Goal: Task Accomplishment & Management: Manage account settings

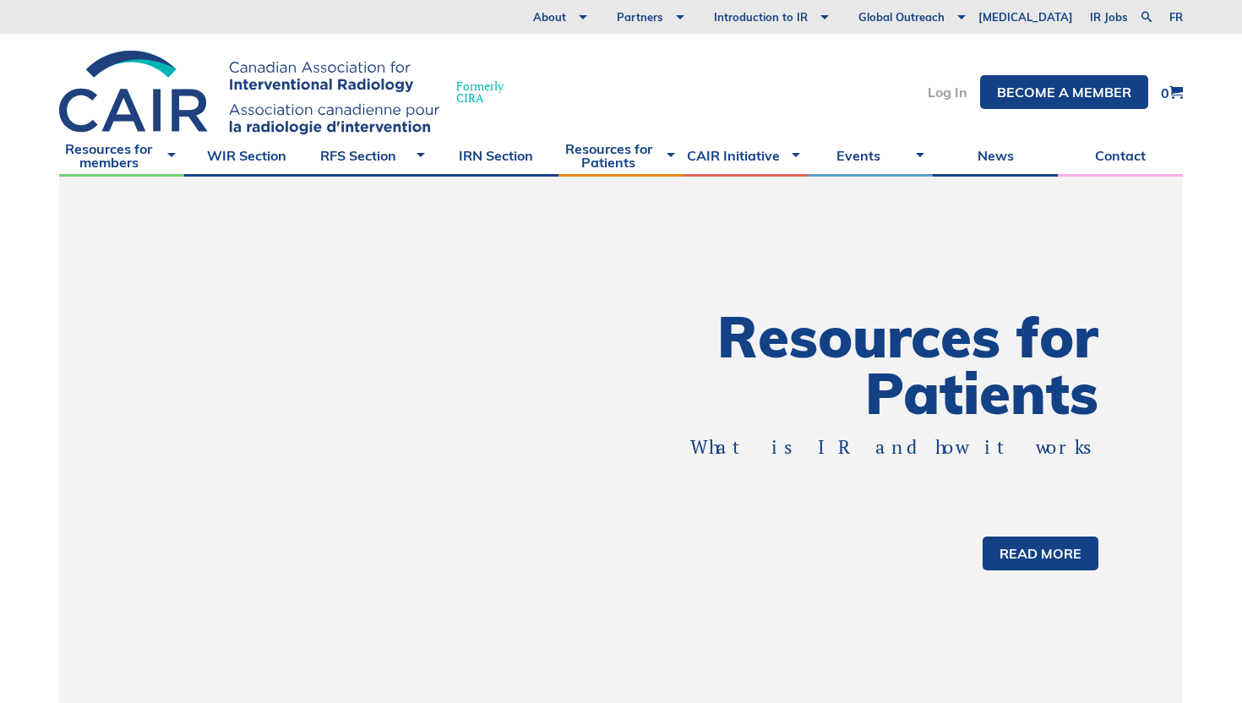
click at [945, 92] on link "Log In" at bounding box center [948, 92] width 40 height 14
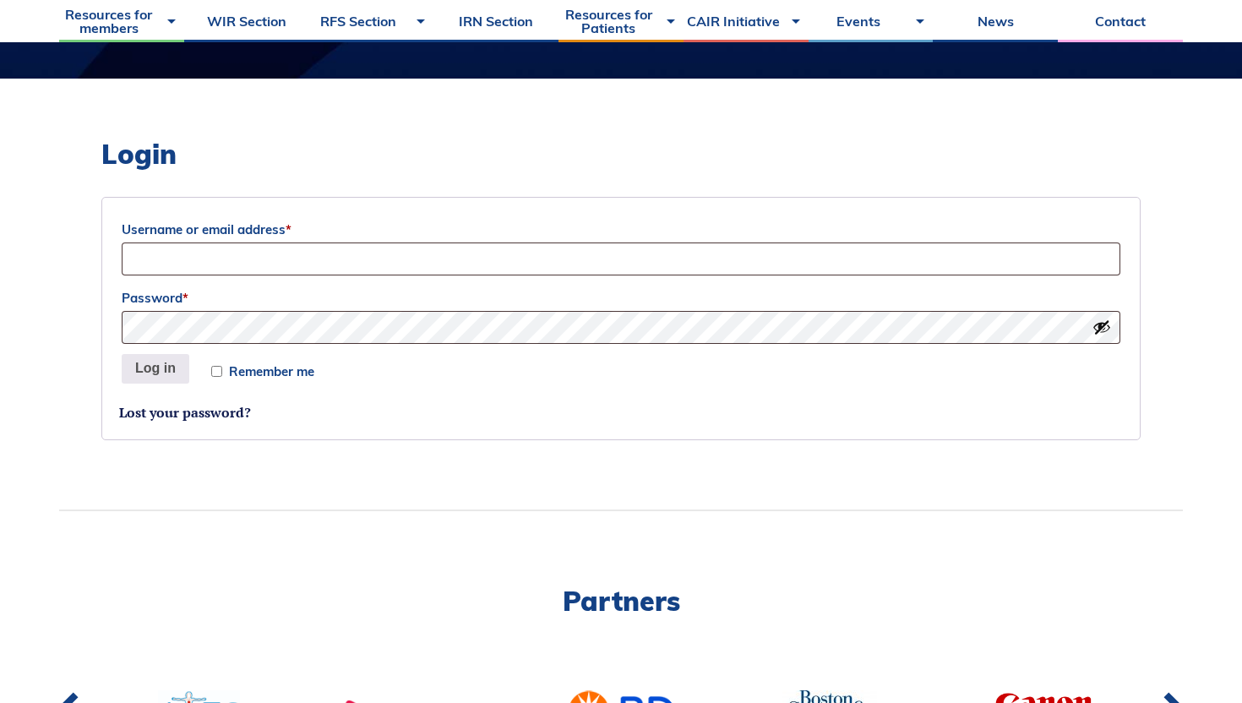
scroll to position [397, 0]
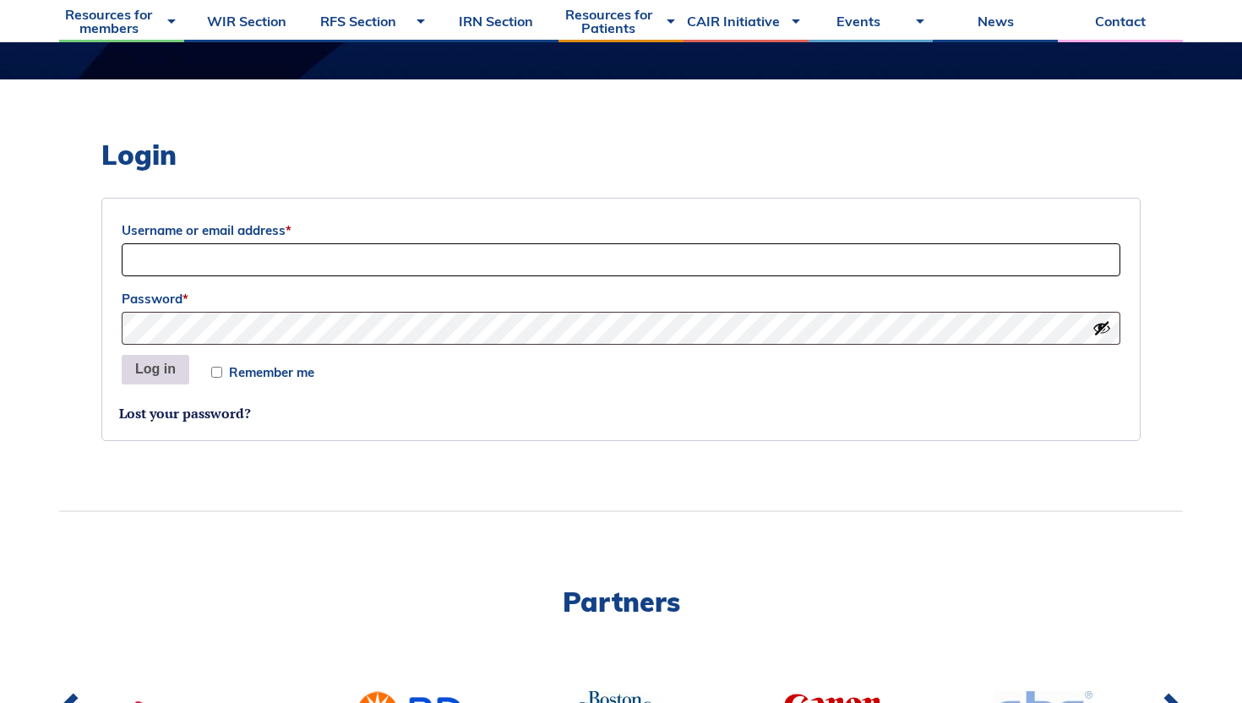
type input "[EMAIL_ADDRESS][PERSON_NAME][DOMAIN_NAME]"
click at [158, 373] on button "Log in" at bounding box center [156, 370] width 68 height 30
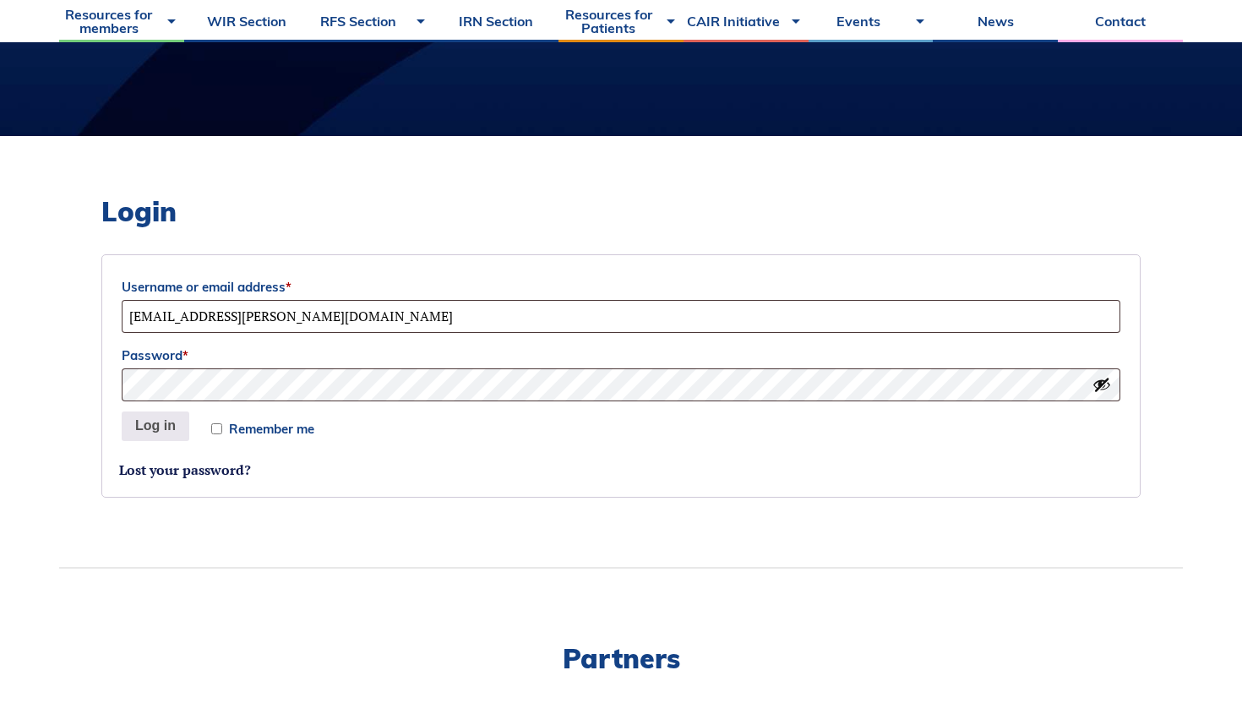
scroll to position [329, 0]
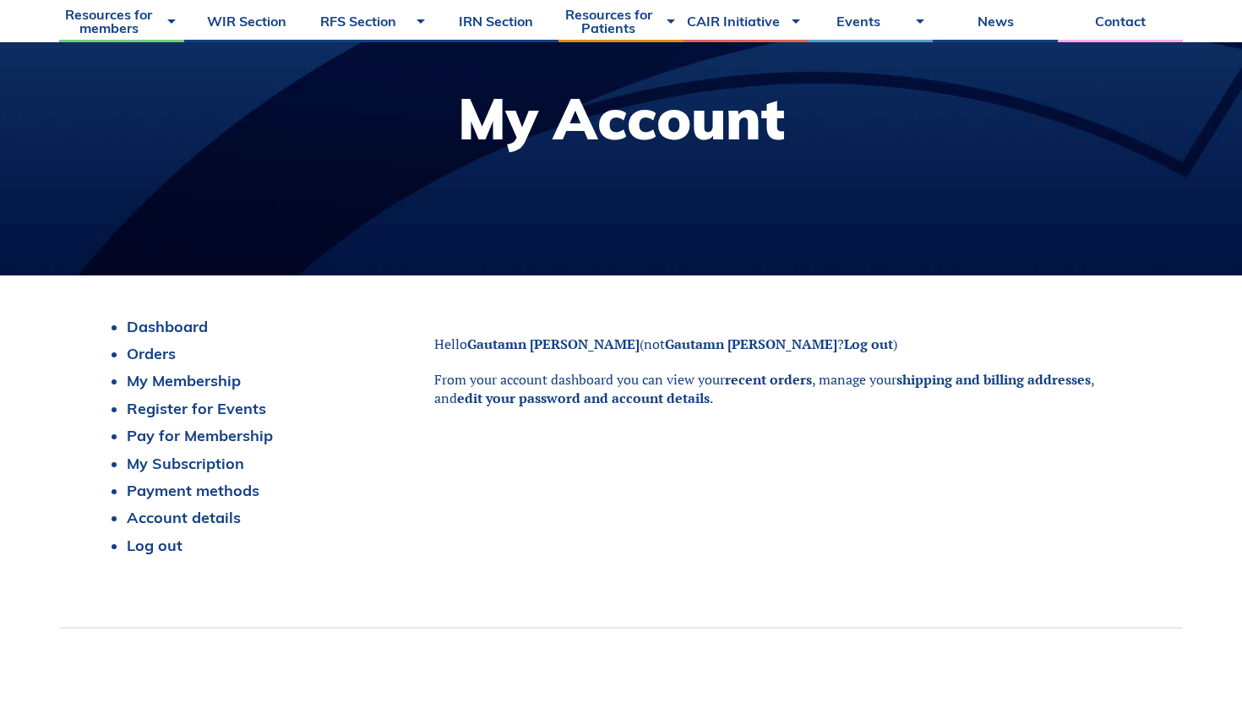
scroll to position [207, 0]
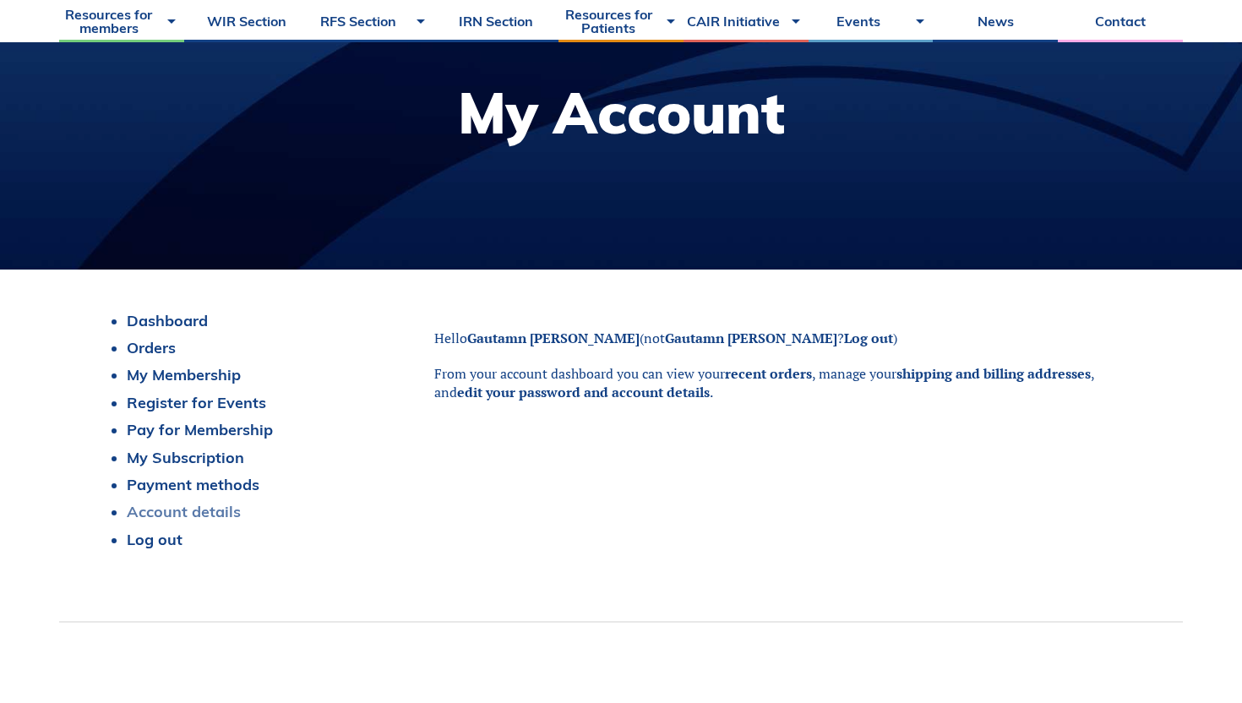
click at [177, 511] on link "Account details" at bounding box center [184, 511] width 114 height 19
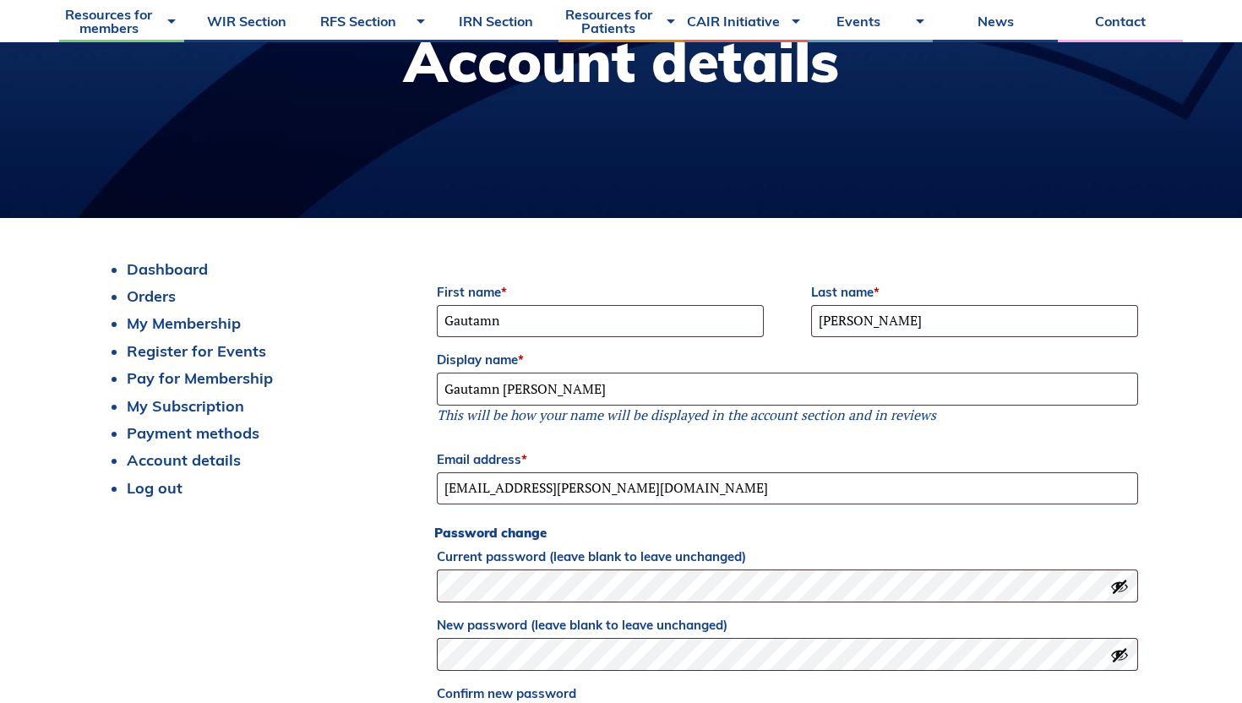
scroll to position [259, 0]
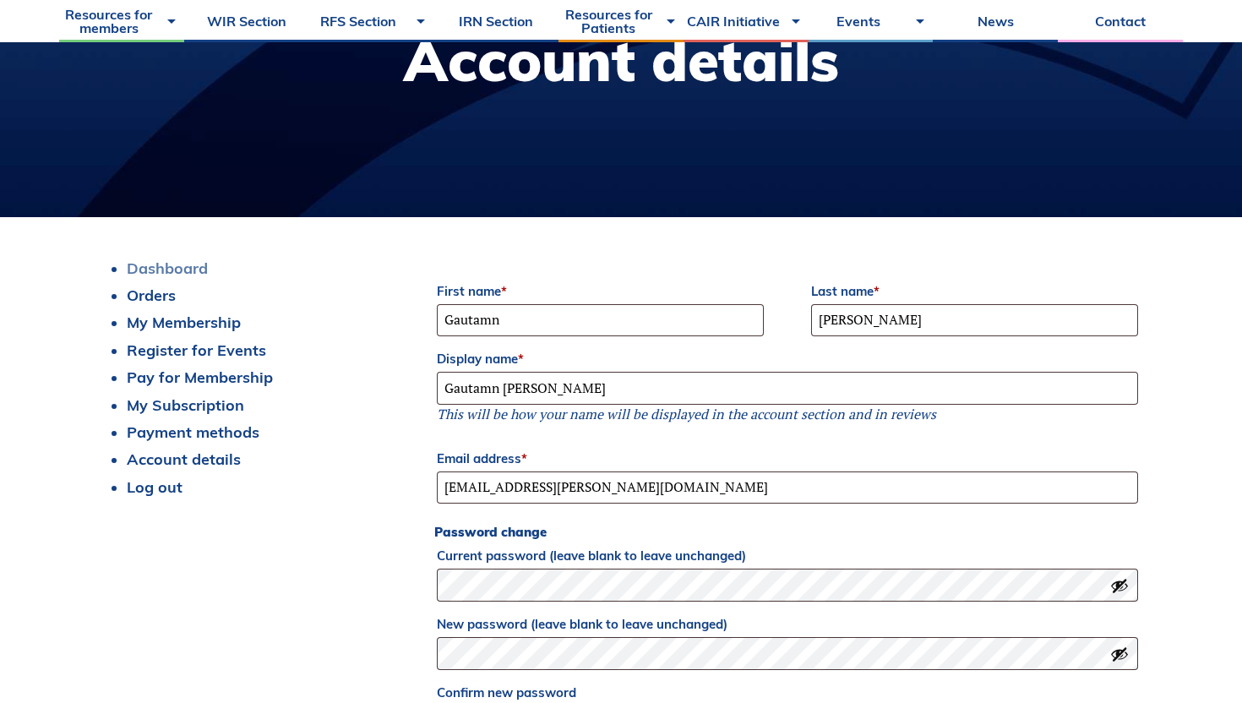
click at [177, 268] on link "Dashboard" at bounding box center [167, 268] width 81 height 19
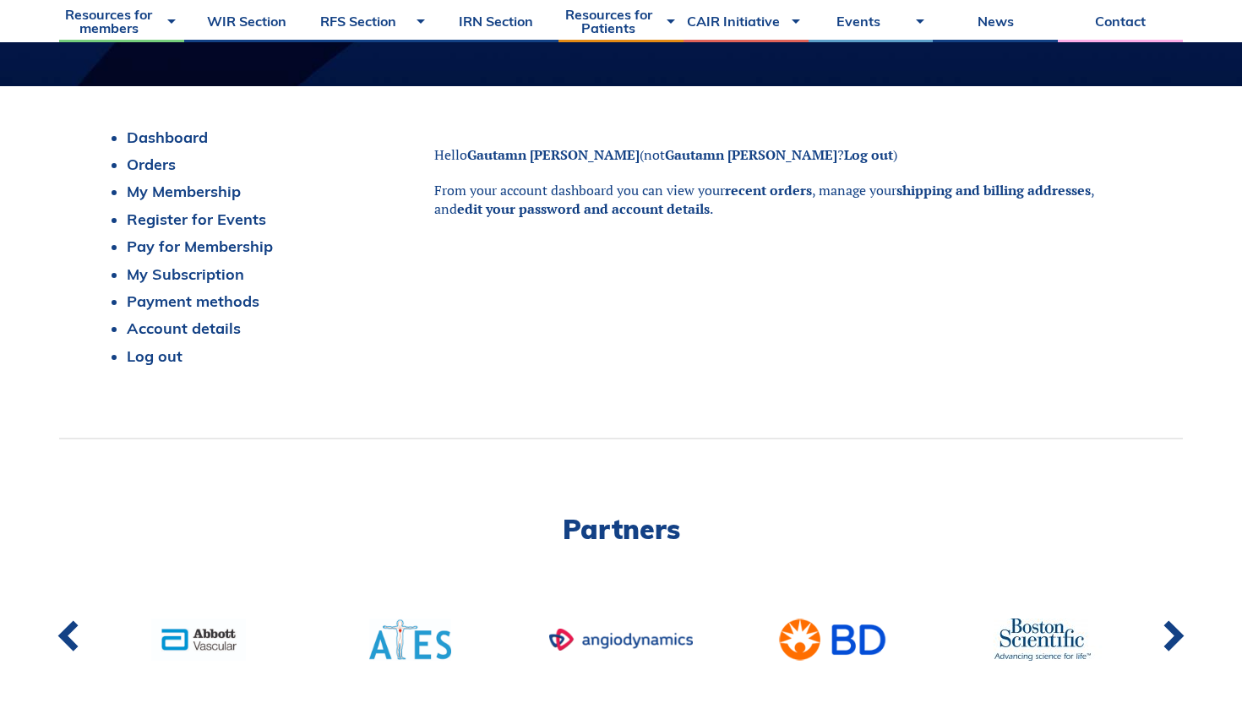
scroll to position [378, 0]
